Goal: Task Accomplishment & Management: Use online tool/utility

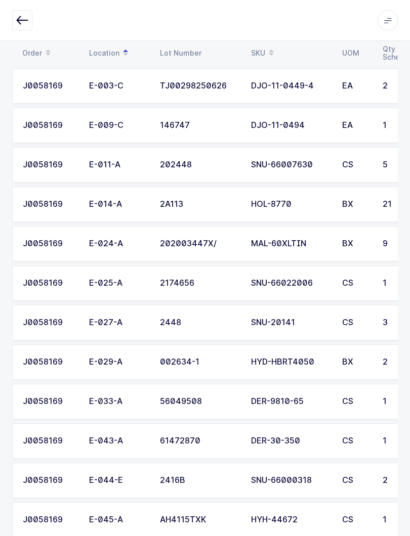
click at [25, 29] on button "button" at bounding box center [22, 20] width 20 height 20
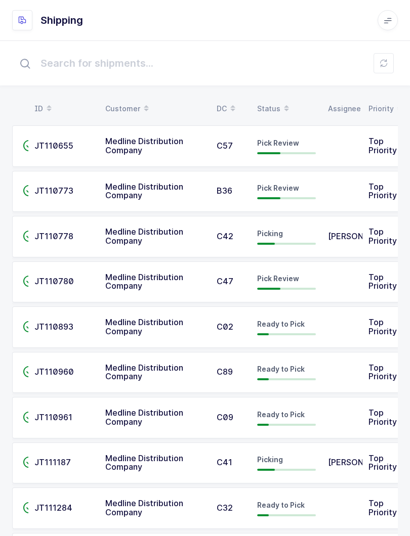
click at [275, 100] on div "Status" at bounding box center [286, 108] width 59 height 17
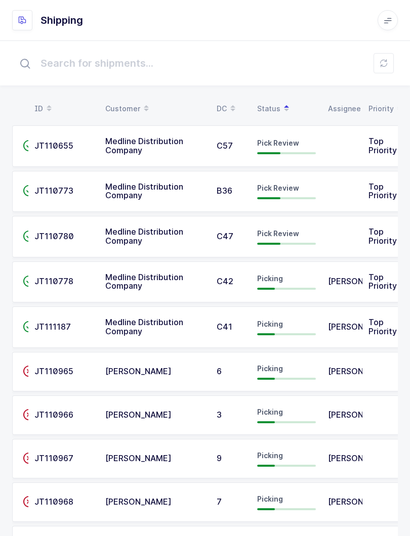
click at [316, 239] on td "Pick Review" at bounding box center [286, 236] width 71 height 41
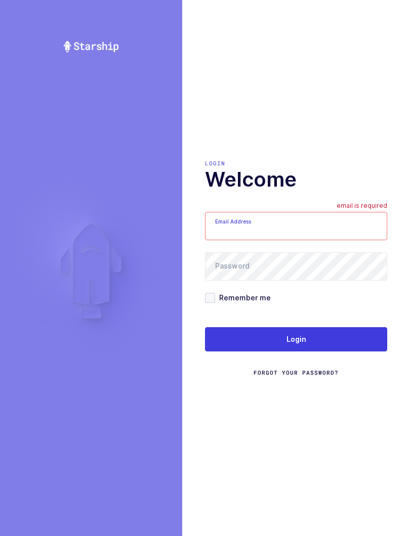
type input "mundo@janustrade.com"
click at [325, 345] on button "Login" at bounding box center [296, 339] width 182 height 24
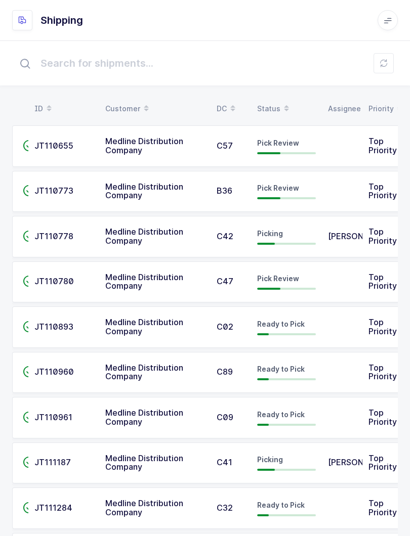
click at [280, 102] on span at bounding box center [286, 108] width 12 height 17
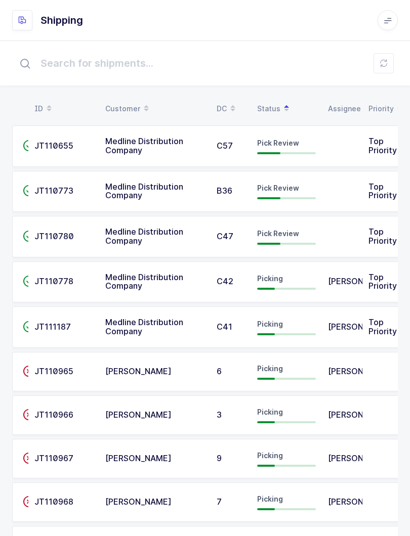
click at [290, 231] on span "Pick Review" at bounding box center [278, 233] width 42 height 9
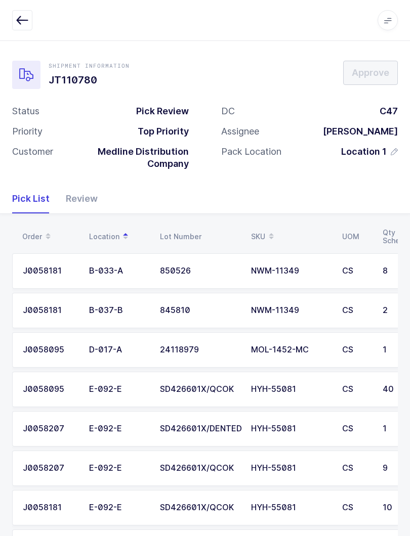
click at [83, 192] on div "Review" at bounding box center [78, 198] width 40 height 29
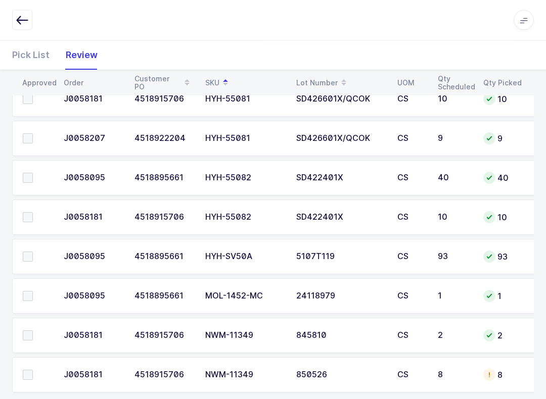
scroll to position [255, 0]
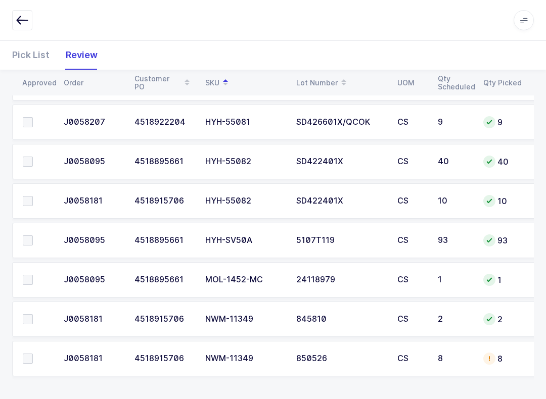
click at [21, 67] on div "Pick List" at bounding box center [35, 54] width 46 height 29
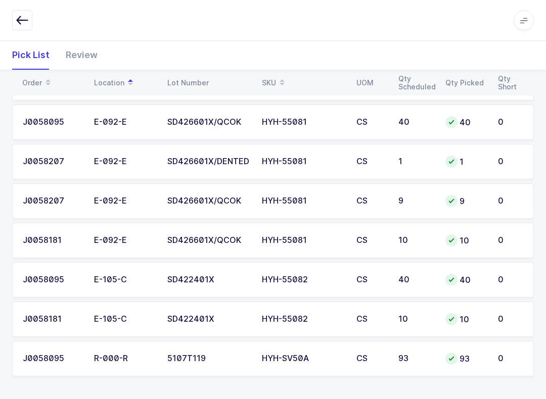
click at [281, 70] on table "Order Location Lot Number SKU UOM Qty Scheduled Qty Picked Qty Short" at bounding box center [273, 82] width 522 height 25
click at [276, 76] on span at bounding box center [282, 82] width 12 height 17
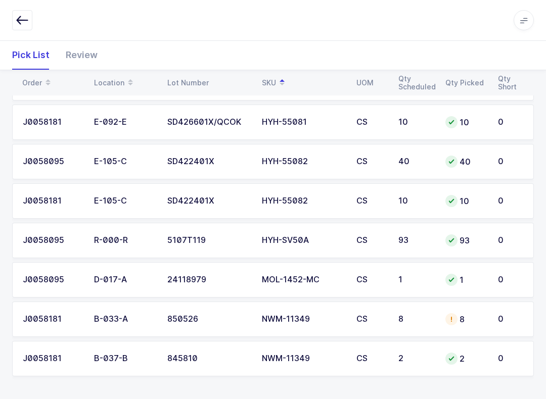
click at [311, 357] on div "NWM-11349" at bounding box center [303, 358] width 82 height 9
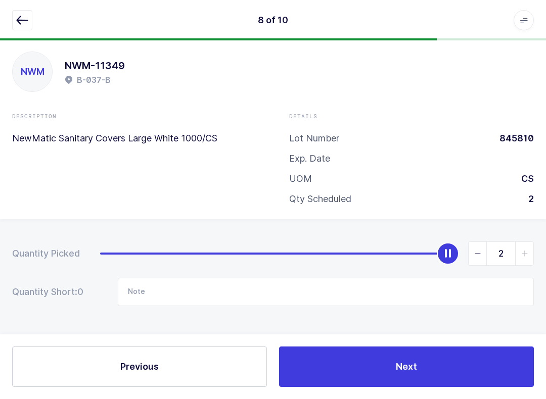
scroll to position [10, 0]
click at [23, 16] on icon "button" at bounding box center [22, 20] width 12 height 12
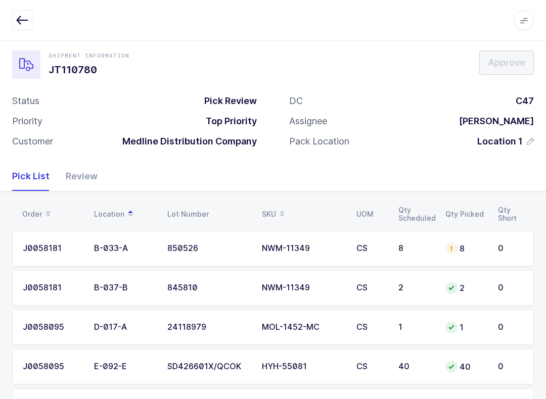
click at [88, 168] on div "Review" at bounding box center [78, 176] width 40 height 29
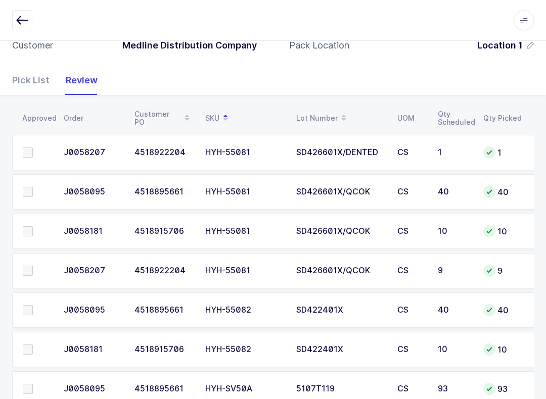
scroll to position [255, 0]
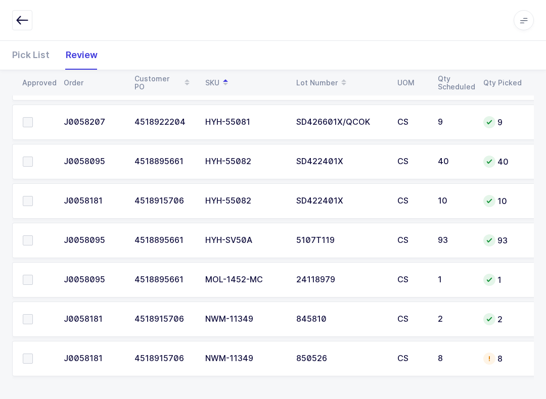
click at [37, 319] on label at bounding box center [37, 319] width 29 height 10
click at [33, 314] on input "checkbox" at bounding box center [33, 314] width 0 height 0
click at [36, 347] on td at bounding box center [35, 358] width 46 height 35
click at [27, 360] on span at bounding box center [28, 359] width 10 height 10
click at [33, 354] on input "checkbox" at bounding box center [33, 354] width 0 height 0
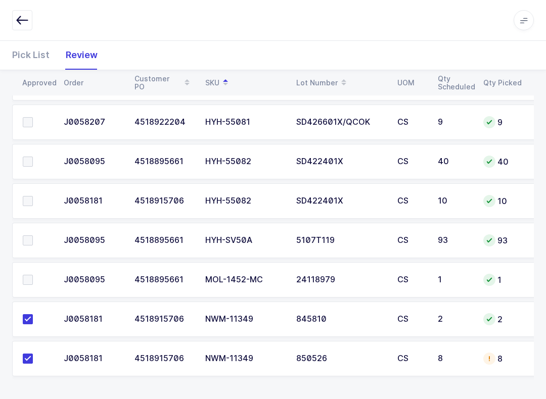
click at [31, 276] on span at bounding box center [28, 280] width 10 height 10
click at [33, 275] on input "checkbox" at bounding box center [33, 275] width 0 height 0
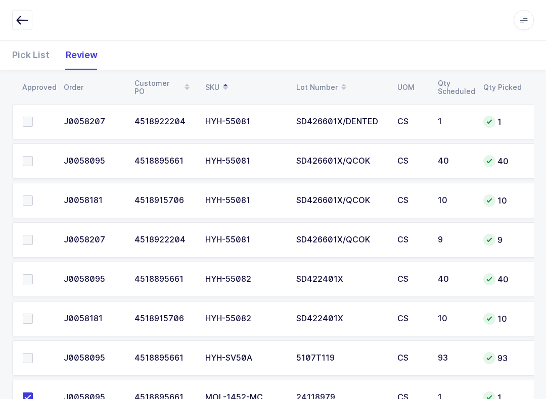
scroll to position [152, 0]
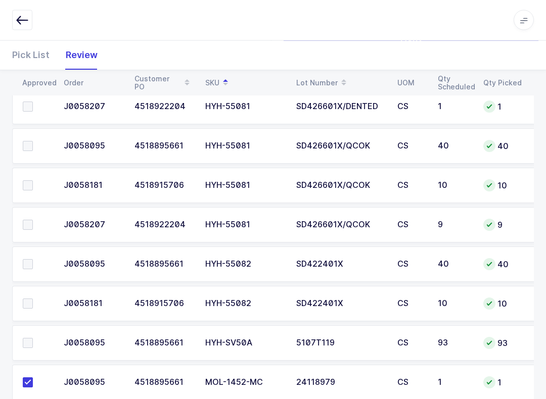
click at [27, 260] on span at bounding box center [28, 265] width 10 height 10
click at [33, 260] on input "checkbox" at bounding box center [33, 260] width 0 height 0
click at [24, 280] on td at bounding box center [35, 264] width 46 height 35
click at [26, 304] on span at bounding box center [28, 304] width 10 height 10
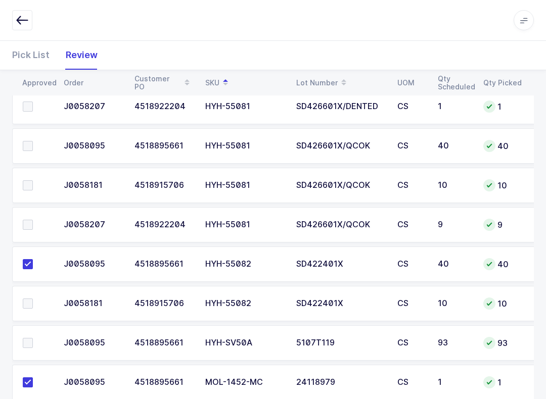
click at [33, 299] on input "checkbox" at bounding box center [33, 299] width 0 height 0
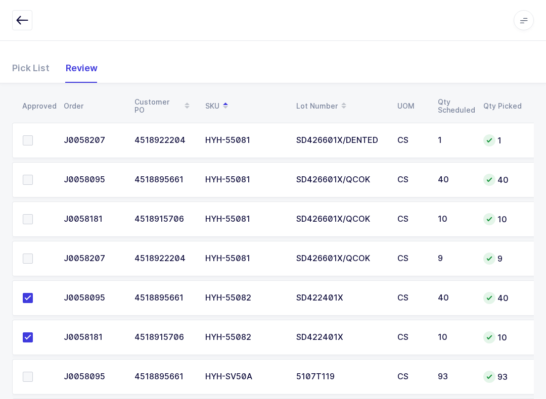
click at [32, 260] on span at bounding box center [28, 259] width 10 height 10
click at [33, 254] on input "checkbox" at bounding box center [33, 254] width 0 height 0
click at [32, 218] on span at bounding box center [28, 219] width 10 height 10
click at [33, 214] on input "checkbox" at bounding box center [33, 214] width 0 height 0
click at [36, 178] on label at bounding box center [37, 180] width 29 height 10
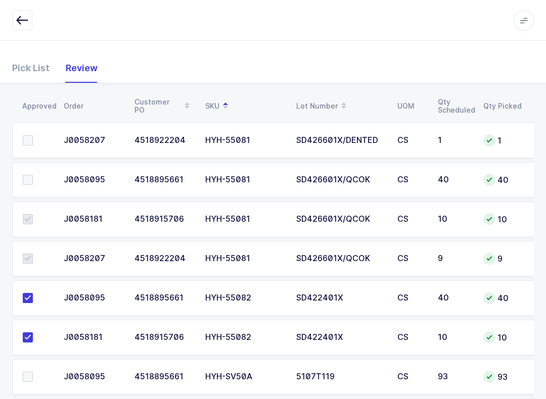
click at [33, 175] on input "checkbox" at bounding box center [33, 175] width 0 height 0
click at [31, 139] on span at bounding box center [28, 140] width 10 height 10
click at [33, 135] on input "checkbox" at bounding box center [33, 135] width 0 height 0
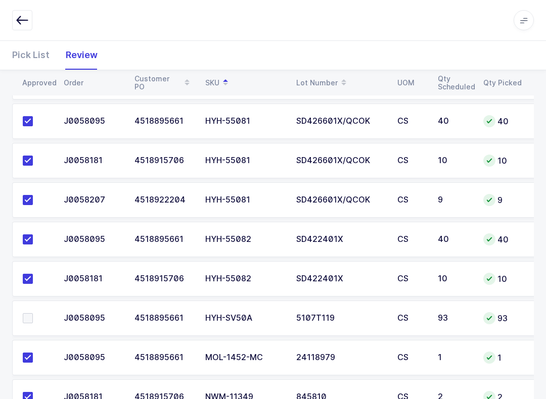
scroll to position [255, 0]
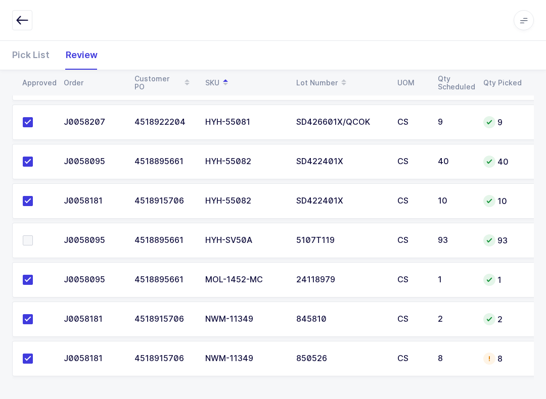
click at [38, 236] on label at bounding box center [37, 241] width 29 height 10
click at [33, 236] on input "checkbox" at bounding box center [33, 236] width 0 height 0
click at [8, 37] on div "Apps Core [GEOGRAPHIC_DATA] Admin Mission Control Purchasing [PERSON_NAME] Logo…" at bounding box center [273, 20] width 546 height 41
click at [409, 355] on div at bounding box center [489, 359] width 12 height 12
click at [34, 52] on div "Pick List" at bounding box center [35, 54] width 46 height 29
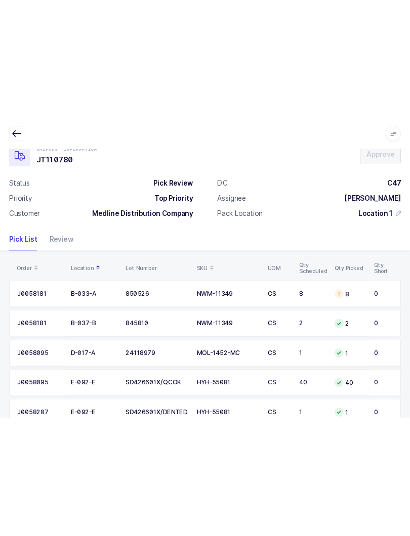
scroll to position [0, 0]
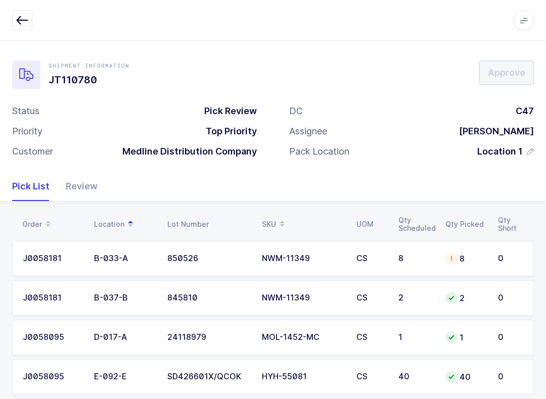
click at [409, 255] on icon at bounding box center [451, 259] width 8 height 8
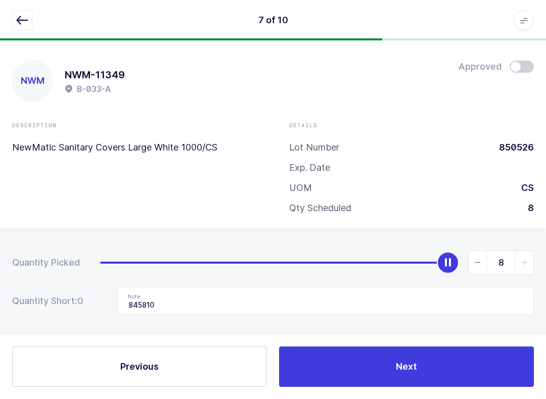
click at [14, 24] on button "button" at bounding box center [22, 20] width 20 height 20
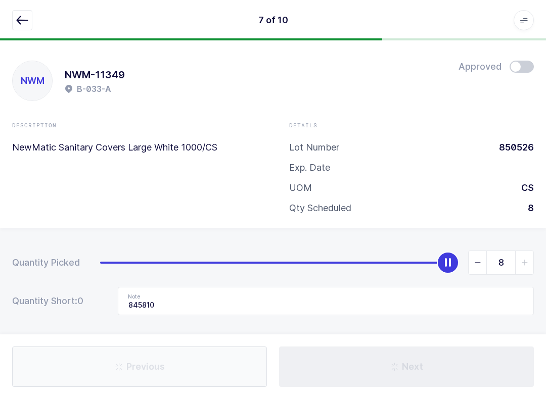
click at [409, 70] on span at bounding box center [522, 67] width 24 height 12
click at [24, 18] on icon "button" at bounding box center [22, 20] width 12 height 12
click at [22, 13] on button "button" at bounding box center [22, 20] width 20 height 20
click at [26, 22] on icon "button" at bounding box center [22, 20] width 12 height 12
click at [31, 12] on button "button" at bounding box center [22, 20] width 20 height 20
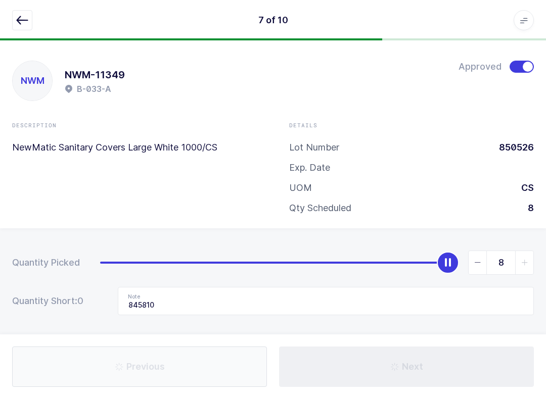
click at [28, 21] on icon "button" at bounding box center [22, 20] width 12 height 12
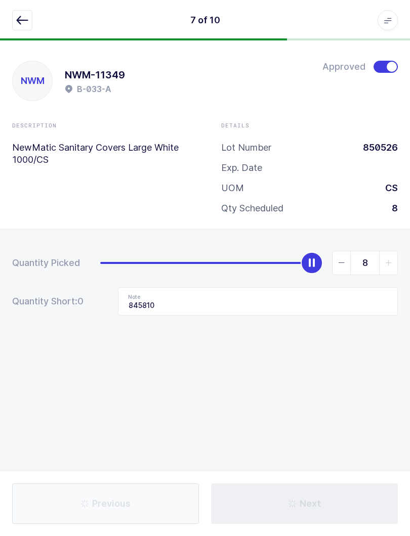
click at [27, 14] on button "button" at bounding box center [22, 20] width 20 height 20
click at [17, 20] on icon "button" at bounding box center [22, 20] width 12 height 12
click at [22, 10] on button "button" at bounding box center [22, 20] width 20 height 20
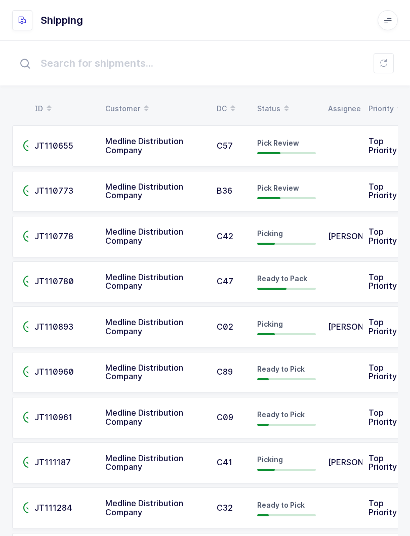
click at [280, 104] on span at bounding box center [286, 108] width 12 height 17
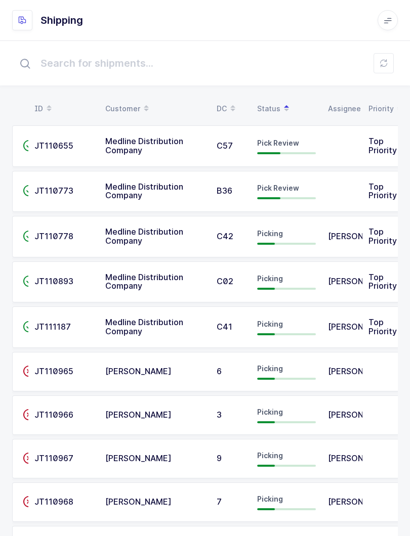
click at [289, 140] on span "Pick Review" at bounding box center [278, 143] width 42 height 9
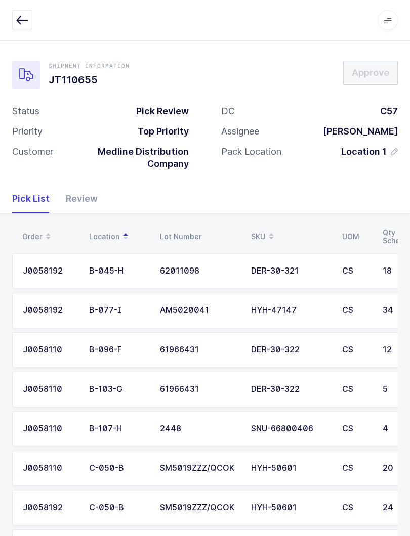
click at [93, 204] on div "Review" at bounding box center [78, 198] width 40 height 29
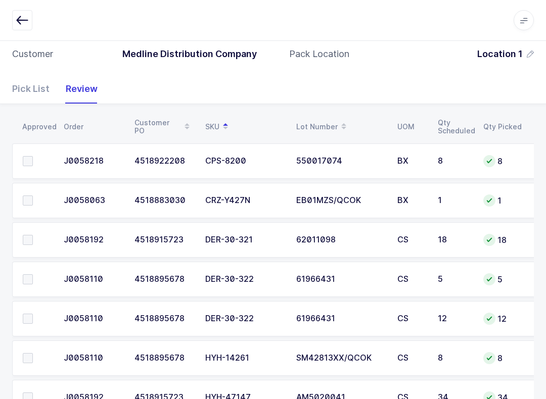
scroll to position [99, 0]
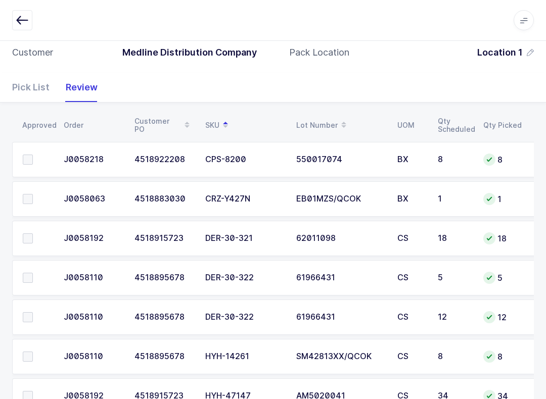
click at [16, 196] on td at bounding box center [35, 198] width 46 height 35
click at [38, 195] on label at bounding box center [37, 199] width 29 height 10
click at [33, 194] on input "checkbox" at bounding box center [33, 194] width 0 height 0
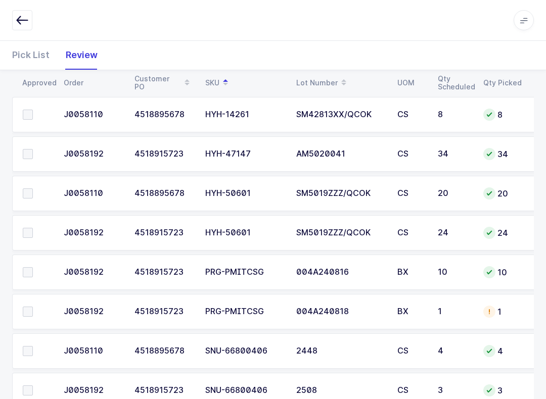
scroll to position [344, 0]
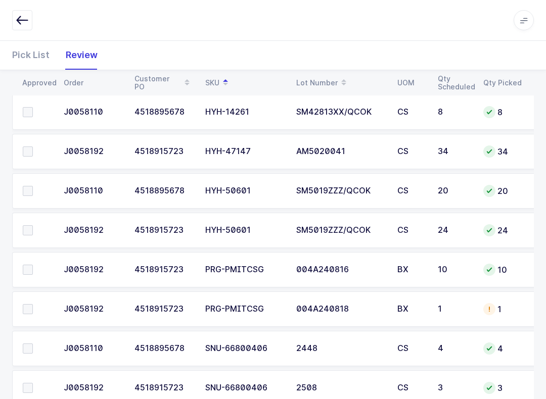
click at [31, 266] on span at bounding box center [28, 270] width 10 height 10
click at [33, 265] on input "checkbox" at bounding box center [33, 265] width 0 height 0
click at [28, 299] on td at bounding box center [35, 309] width 46 height 35
click at [30, 311] on span at bounding box center [28, 309] width 10 height 10
click at [33, 304] on input "checkbox" at bounding box center [33, 304] width 0 height 0
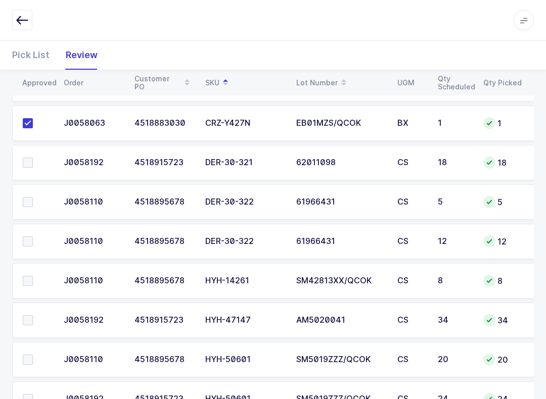
scroll to position [179, 0]
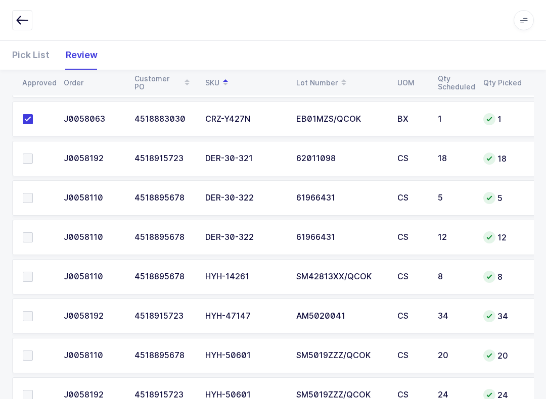
click at [34, 201] on label at bounding box center [37, 198] width 29 height 10
click at [33, 193] on input "checkbox" at bounding box center [33, 193] width 0 height 0
click at [35, 233] on label at bounding box center [37, 238] width 29 height 10
click at [33, 233] on input "checkbox" at bounding box center [33, 233] width 0 height 0
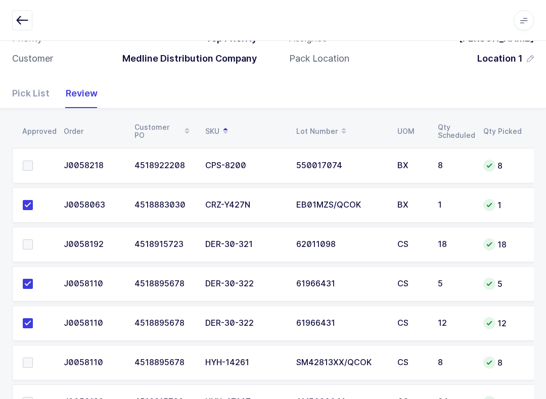
scroll to position [79, 0]
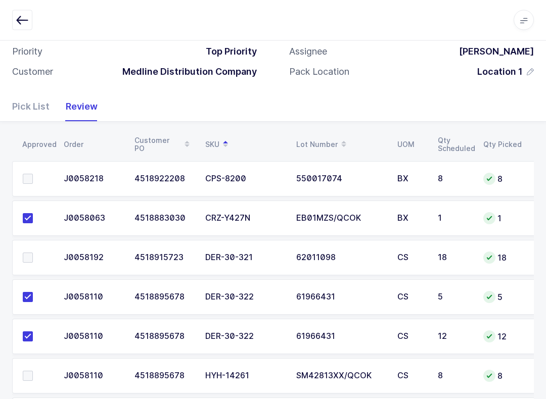
click at [32, 178] on span at bounding box center [28, 179] width 10 height 10
click at [33, 174] on input "checkbox" at bounding box center [33, 174] width 0 height 0
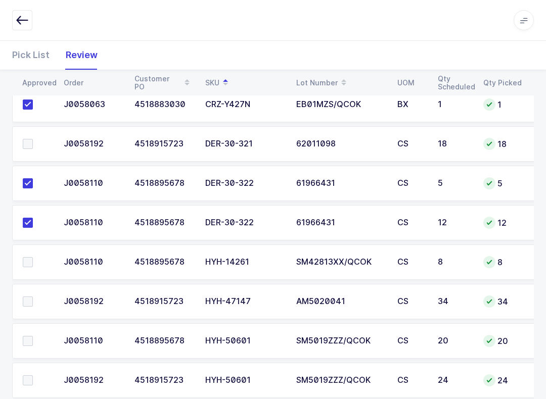
scroll to position [200, 0]
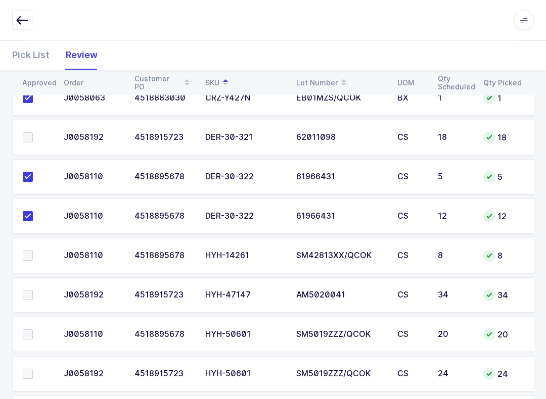
click at [24, 291] on span at bounding box center [28, 296] width 10 height 10
click at [33, 291] on input "checkbox" at bounding box center [33, 291] width 0 height 0
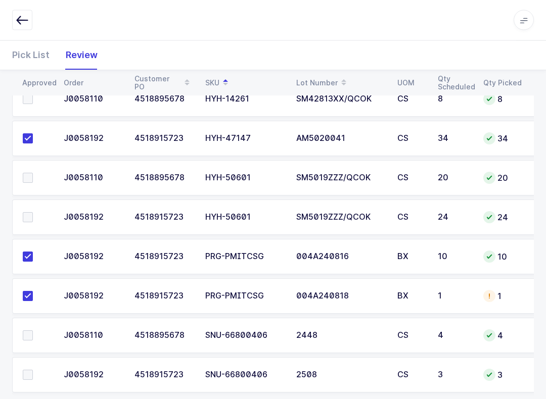
scroll to position [373, 0]
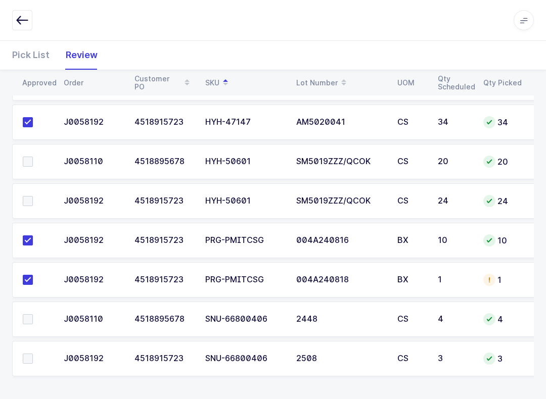
click at [22, 311] on td at bounding box center [35, 319] width 46 height 35
click at [31, 315] on span at bounding box center [28, 319] width 10 height 10
click at [33, 314] on input "checkbox" at bounding box center [33, 314] width 0 height 0
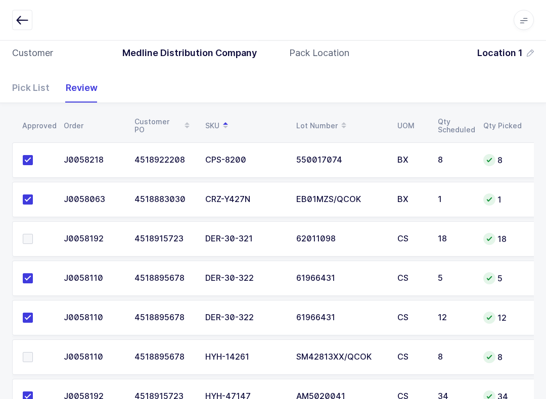
scroll to position [105, 0]
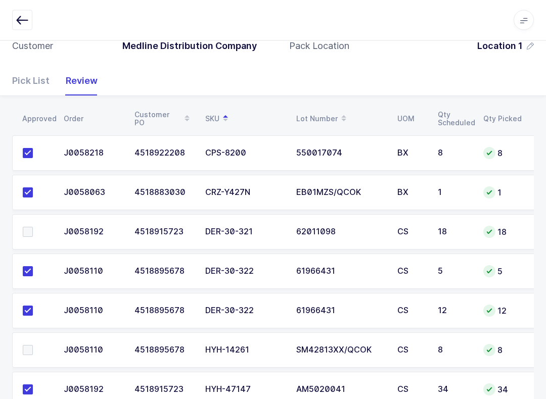
click at [34, 228] on label at bounding box center [37, 233] width 29 height 10
click at [33, 228] on input "checkbox" at bounding box center [33, 228] width 0 height 0
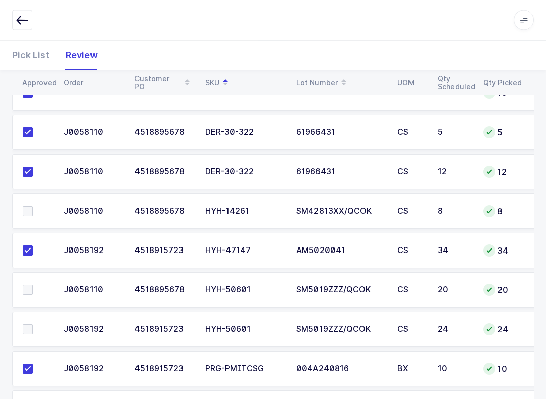
scroll to position [195, 0]
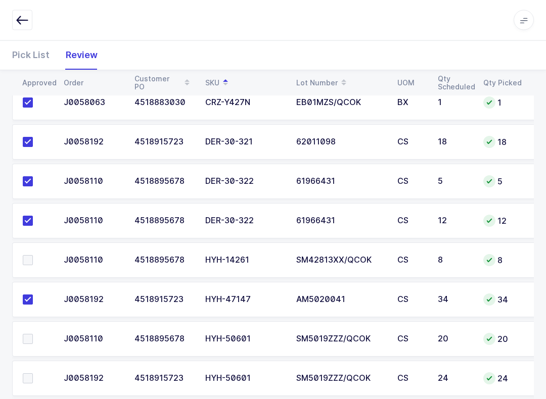
click at [26, 257] on span at bounding box center [28, 261] width 10 height 10
click at [33, 256] on input "checkbox" at bounding box center [33, 256] width 0 height 0
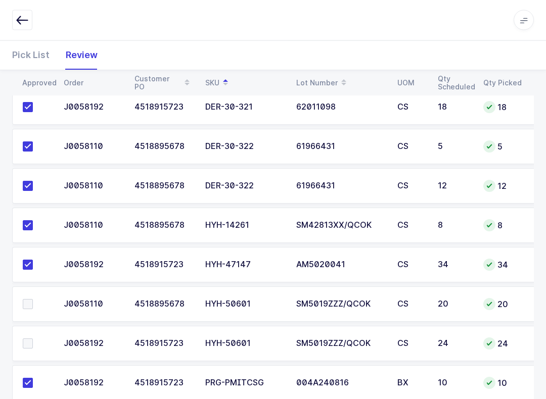
scroll to position [373, 0]
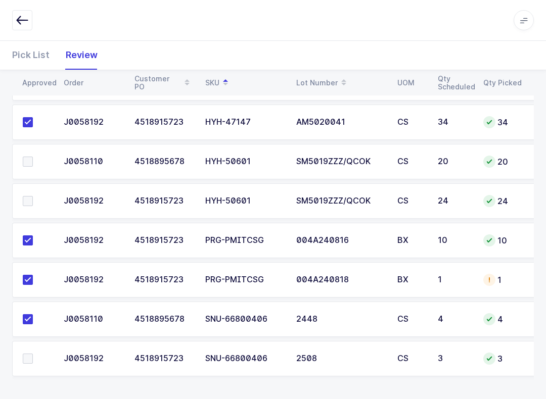
click at [26, 358] on span at bounding box center [28, 359] width 10 height 10
click at [33, 354] on input "checkbox" at bounding box center [33, 354] width 0 height 0
click at [35, 163] on label at bounding box center [37, 162] width 29 height 10
click at [33, 157] on input "checkbox" at bounding box center [33, 157] width 0 height 0
click at [28, 203] on span at bounding box center [28, 201] width 10 height 10
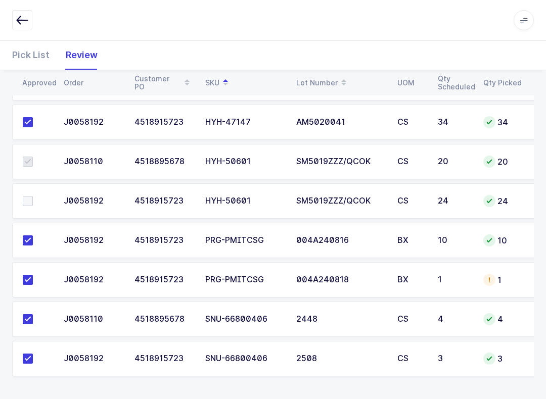
click at [33, 196] on input "checkbox" at bounding box center [33, 196] width 0 height 0
click at [26, 164] on span at bounding box center [28, 162] width 10 height 10
click at [35, 203] on label at bounding box center [37, 201] width 29 height 10
click at [33, 196] on input "checkbox" at bounding box center [33, 196] width 0 height 0
click at [39, 202] on label at bounding box center [37, 201] width 29 height 10
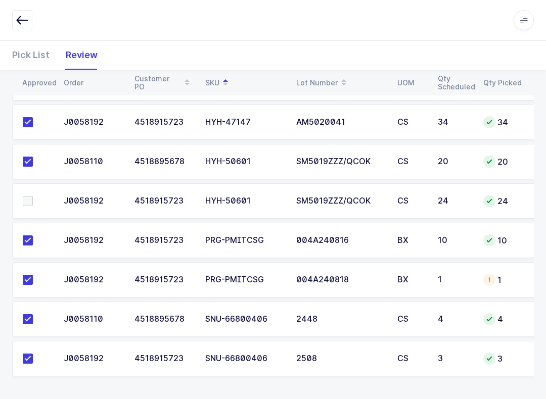
click at [33, 196] on input "checkbox" at bounding box center [33, 196] width 0 height 0
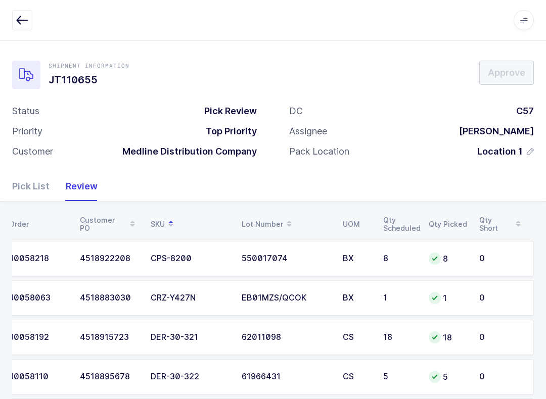
scroll to position [0, 55]
click at [39, 5] on div "Apps Core [GEOGRAPHIC_DATA] Admin Mission Control Purchasing [PERSON_NAME] Logo…" at bounding box center [273, 20] width 546 height 41
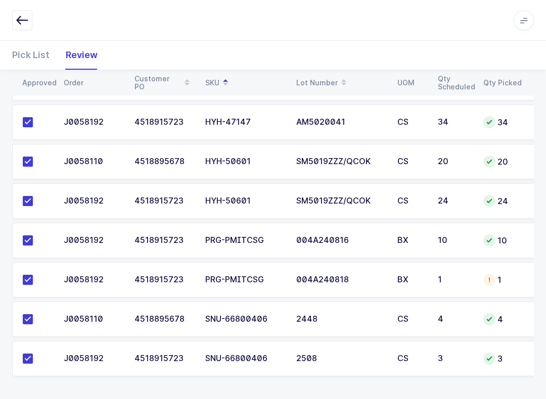
scroll to position [0, 0]
click at [69, 278] on div "J0058192" at bounding box center [93, 280] width 59 height 9
click at [35, 68] on div "Pick List" at bounding box center [35, 54] width 46 height 29
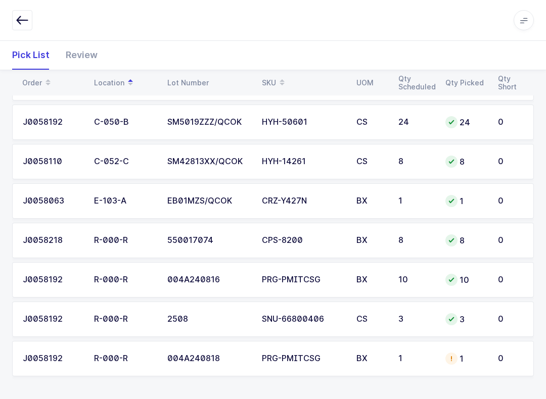
click at [49, 361] on div "J0058192" at bounding box center [52, 358] width 59 height 9
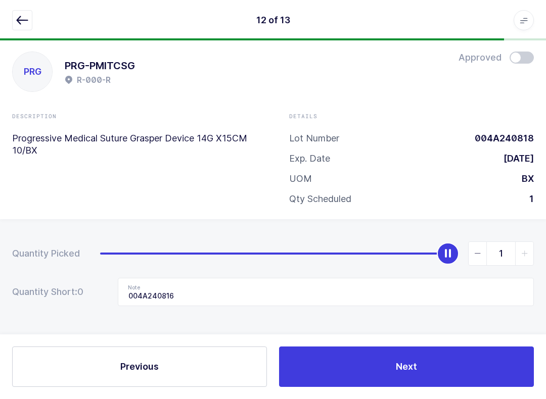
scroll to position [10, 0]
click at [409, 244] on input "1" at bounding box center [501, 254] width 66 height 24
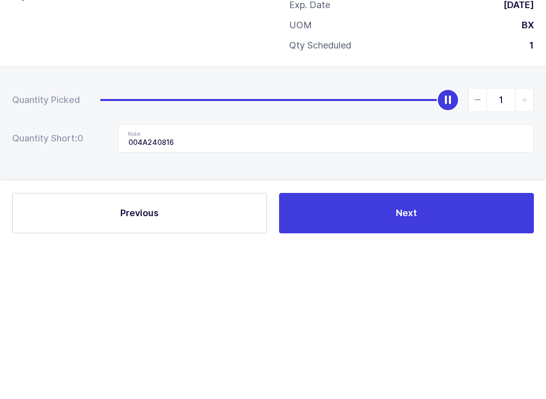
click at [409, 242] on span "slider between 0 and 1" at bounding box center [478, 253] width 18 height 23
type input "0"
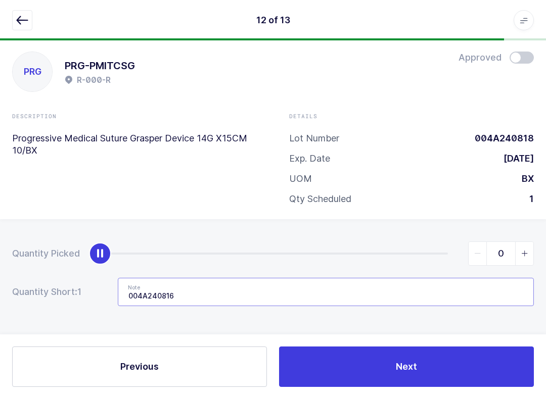
click at [221, 279] on input "004A240816" at bounding box center [326, 292] width 416 height 28
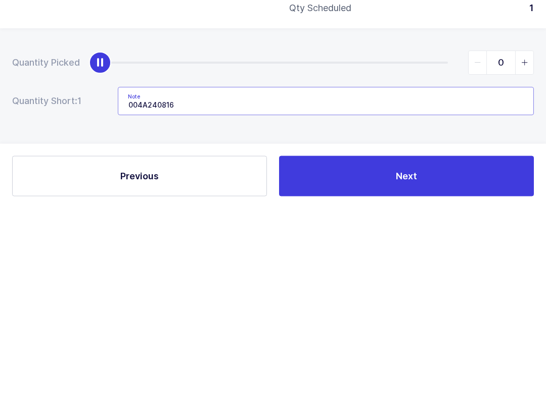
click at [196, 278] on input "004A240816" at bounding box center [326, 292] width 416 height 28
type input "0"
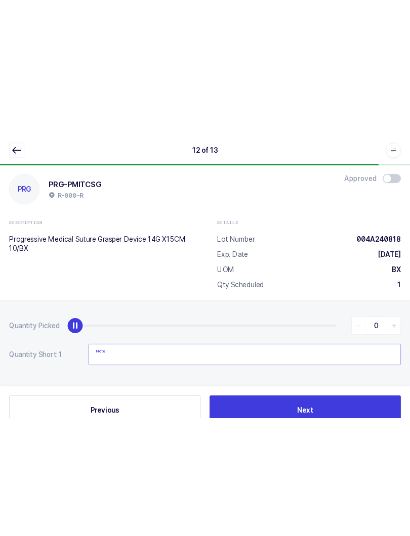
scroll to position [0, 0]
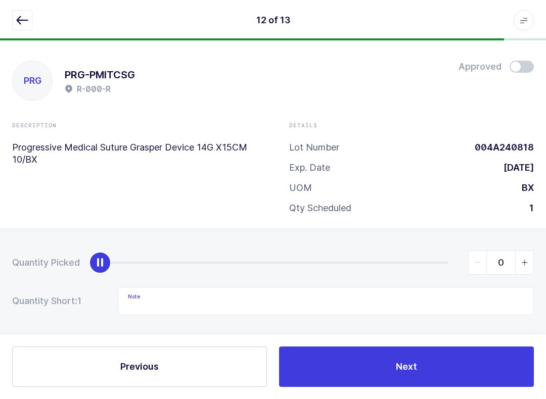
click at [18, 21] on icon "button" at bounding box center [22, 20] width 12 height 12
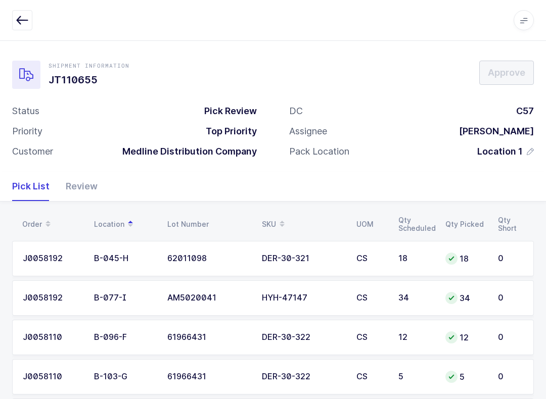
click at [28, 13] on button "button" at bounding box center [22, 20] width 20 height 20
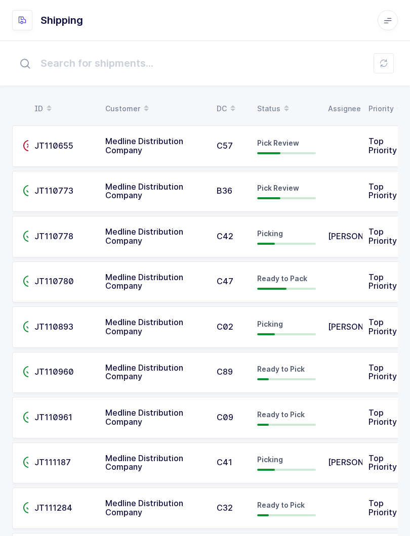
click at [383, 62] on icon at bounding box center [383, 63] width 8 height 8
click at [270, 188] on span "Pick Review" at bounding box center [278, 188] width 42 height 9
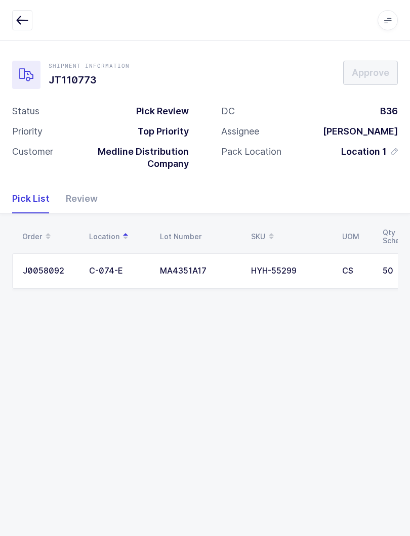
scroll to position [0, -2]
click at [85, 205] on div "Review" at bounding box center [78, 198] width 40 height 29
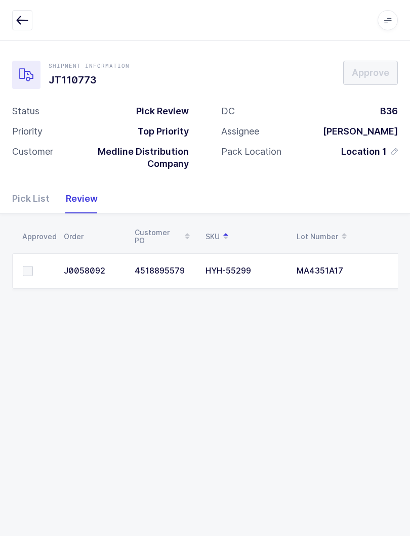
scroll to position [0, 0]
click at [29, 196] on div "Pick List" at bounding box center [35, 198] width 46 height 29
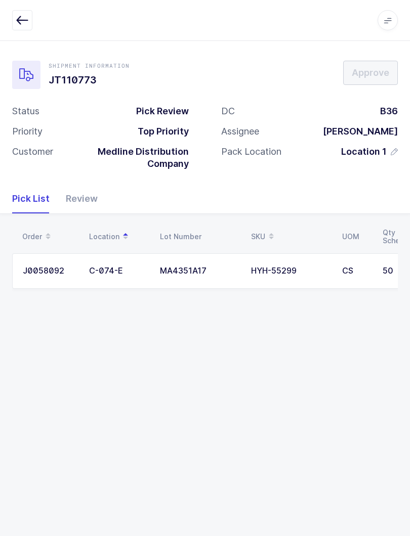
click at [275, 273] on div "HYH-55299" at bounding box center [290, 270] width 79 height 9
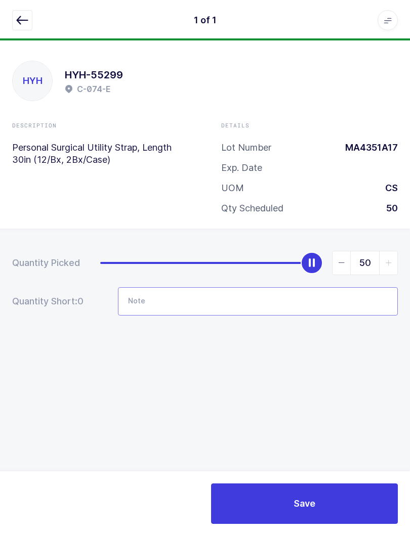
click at [275, 305] on input "Note" at bounding box center [258, 301] width 280 height 28
click at [208, 299] on input "Note" at bounding box center [258, 301] width 280 height 28
type input "Lot ma5101a17"
click at [23, 18] on icon "button" at bounding box center [22, 20] width 12 height 12
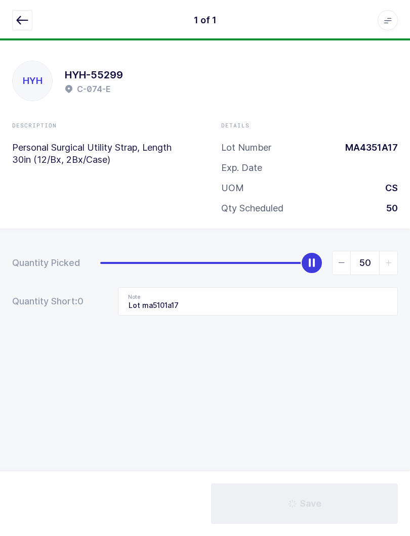
scroll to position [10, 0]
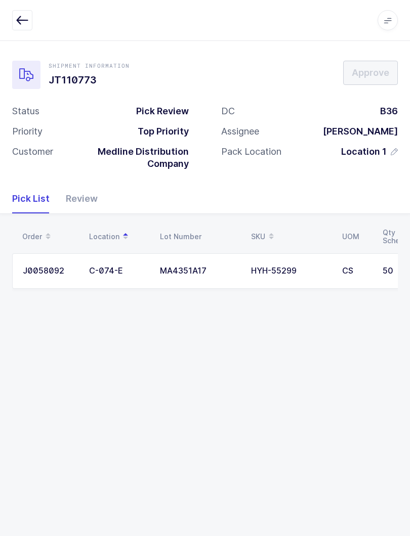
click at [77, 268] on td "J0058092" at bounding box center [47, 270] width 71 height 35
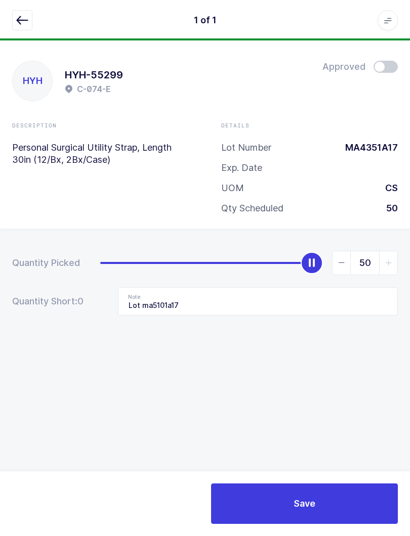
click at [17, 8] on div "1 of 1 Apps Core Warehouse Admin Mission Control Purchasing Baltazar N. Logout …" at bounding box center [205, 20] width 410 height 40
click at [16, 14] on button "button" at bounding box center [22, 20] width 20 height 20
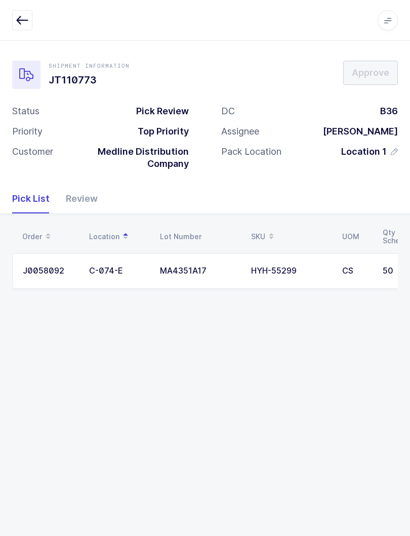
click at [89, 184] on div "Review" at bounding box center [78, 198] width 40 height 29
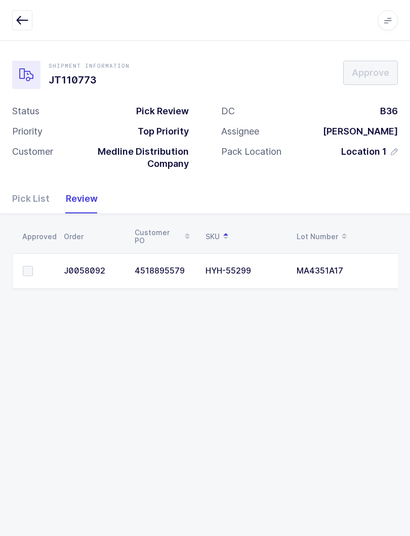
click at [34, 190] on div "Pick List" at bounding box center [35, 198] width 46 height 29
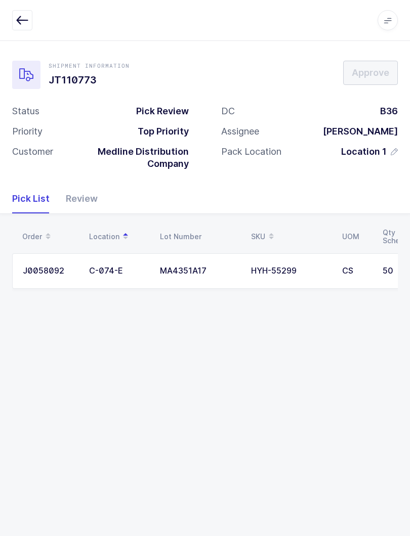
click at [30, 184] on div "Pick List" at bounding box center [35, 198] width 46 height 29
click at [82, 200] on div "Review" at bounding box center [78, 198] width 40 height 29
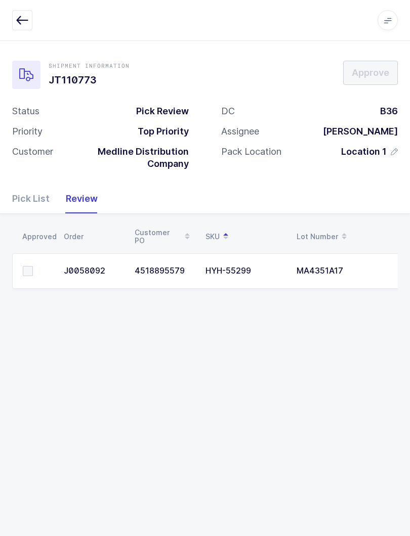
click at [30, 253] on td at bounding box center [35, 270] width 46 height 35
click at [32, 266] on span at bounding box center [28, 271] width 10 height 10
click at [33, 266] on input "checkbox" at bounding box center [33, 266] width 0 height 0
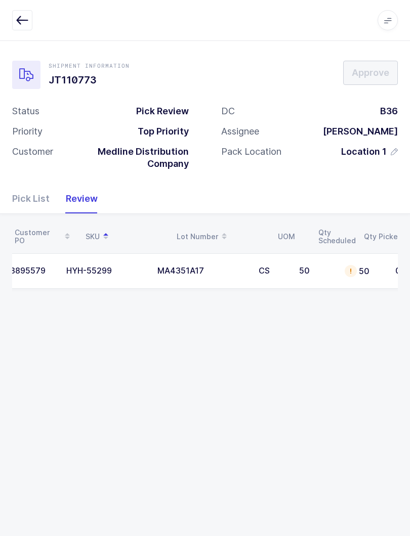
scroll to position [0, 0]
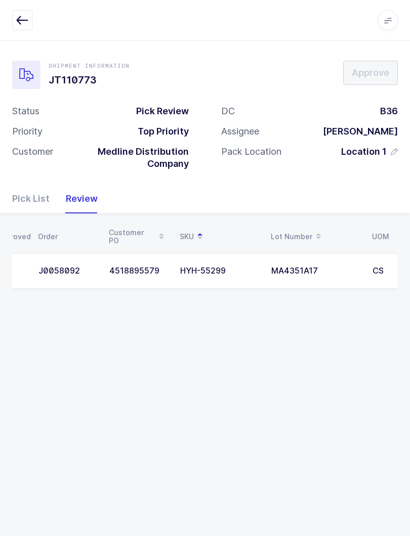
click at [30, 185] on div "Pick List" at bounding box center [35, 198] width 46 height 29
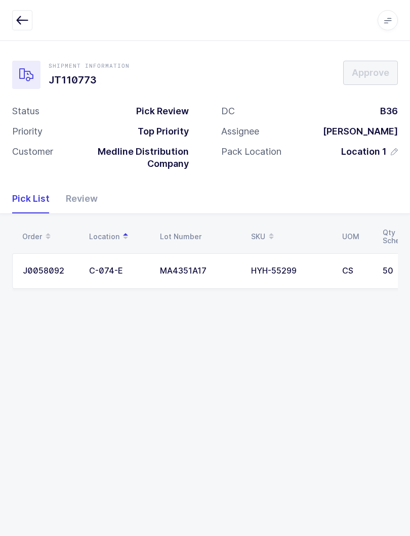
click at [85, 191] on div "Review" at bounding box center [78, 198] width 40 height 29
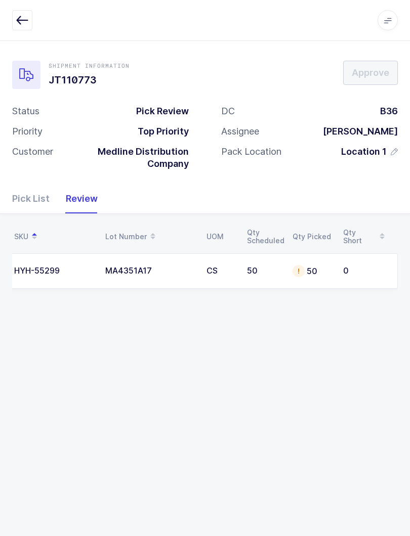
click at [23, 14] on icon "button" at bounding box center [22, 20] width 12 height 12
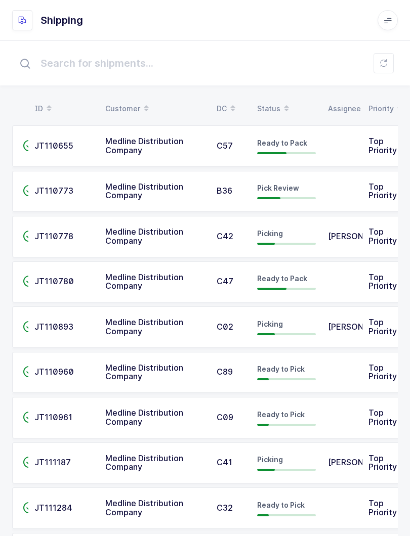
click at [385, 58] on button at bounding box center [383, 63] width 20 height 20
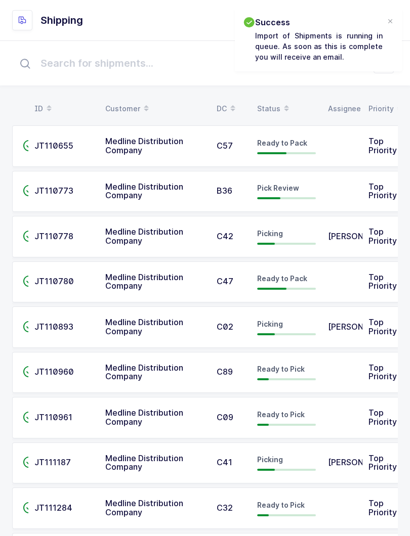
click at [68, 188] on span "JT110773" at bounding box center [53, 191] width 39 height 10
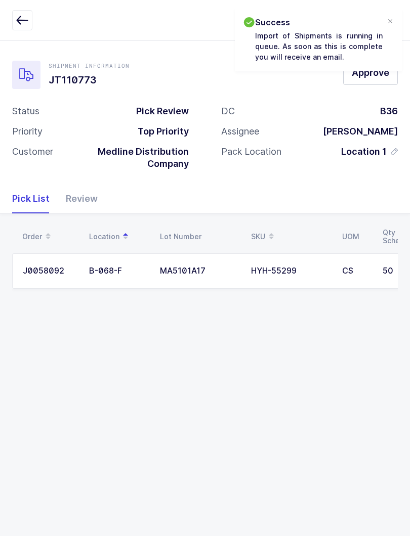
click at [86, 195] on div "Review" at bounding box center [78, 198] width 40 height 29
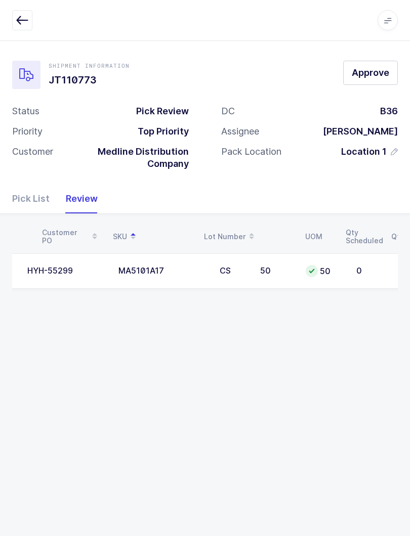
scroll to position [0, 191]
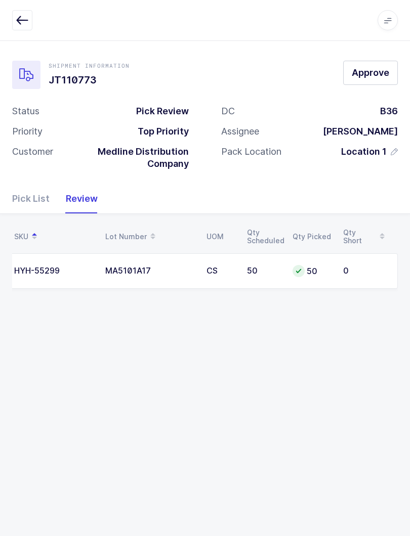
click at [376, 76] on span "Approve" at bounding box center [369, 72] width 37 height 13
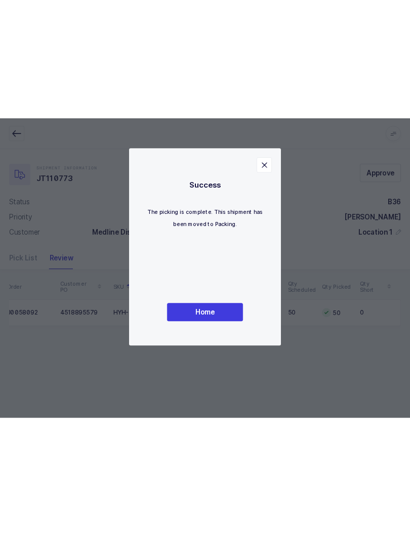
scroll to position [0, 55]
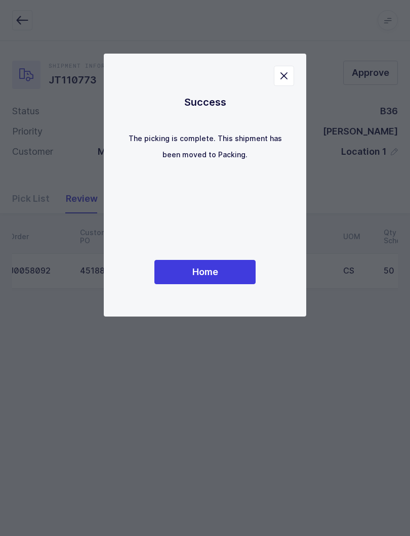
click at [273, 279] on div "Home" at bounding box center [205, 272] width 162 height 24
click at [243, 261] on button "Home" at bounding box center [204, 272] width 101 height 24
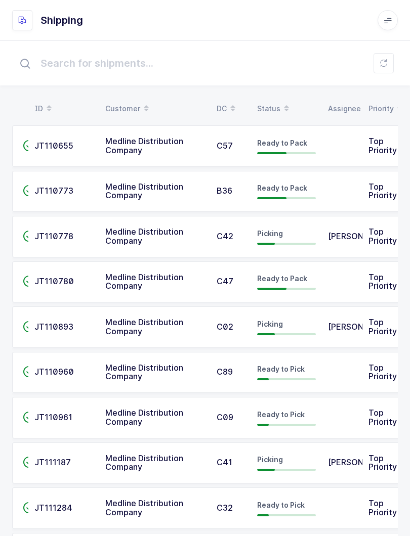
click at [287, 100] on span at bounding box center [286, 108] width 12 height 17
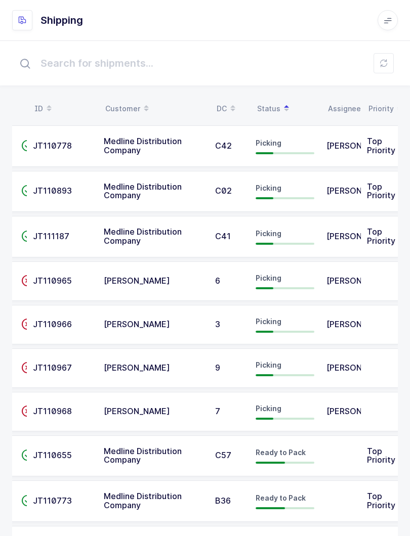
scroll to position [0, 2]
click at [391, 62] on button at bounding box center [383, 63] width 20 height 20
